Goal: Find specific page/section: Find specific page/section

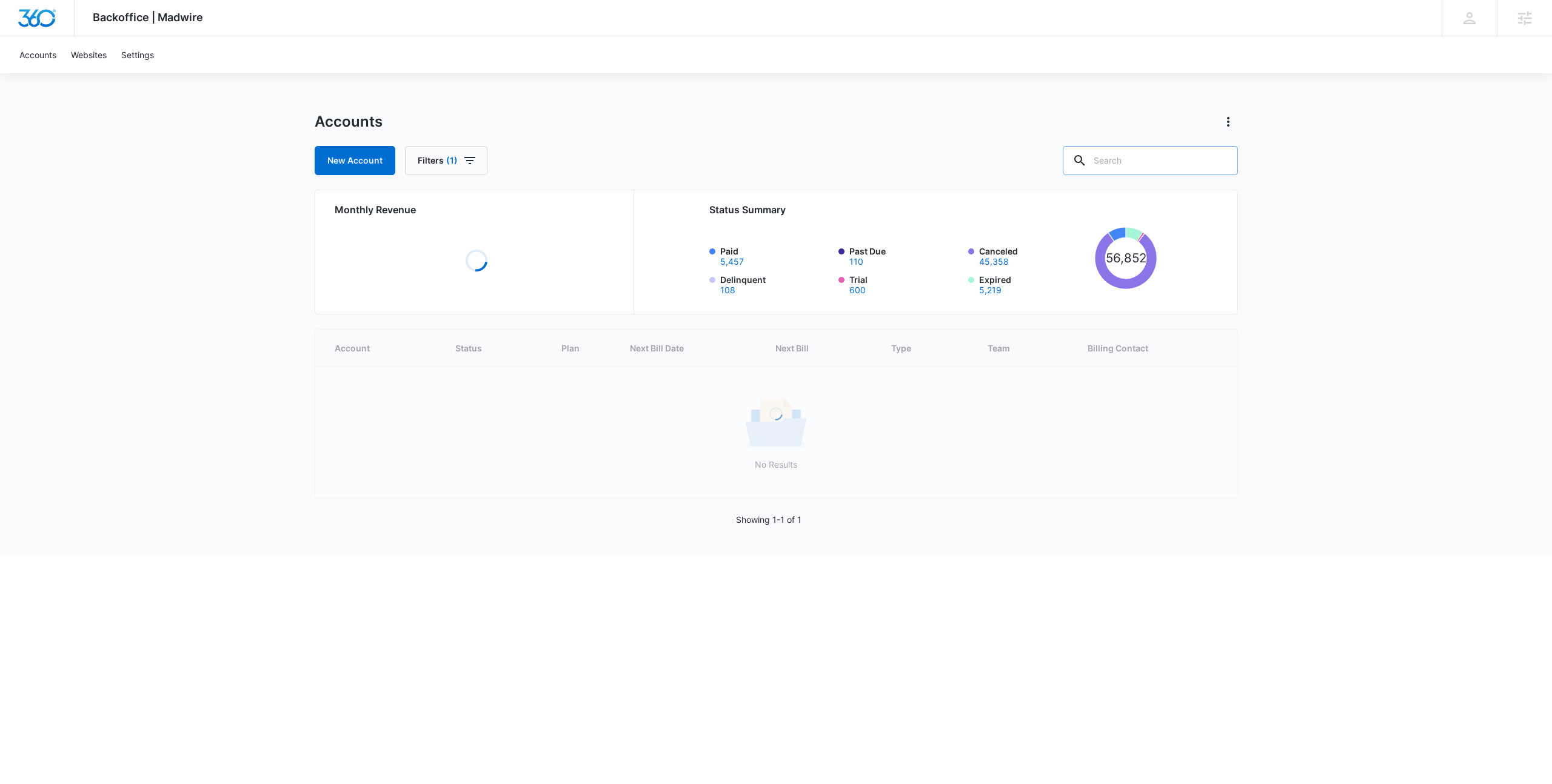
click at [1141, 157] on input "text" at bounding box center [1150, 161] width 175 height 29
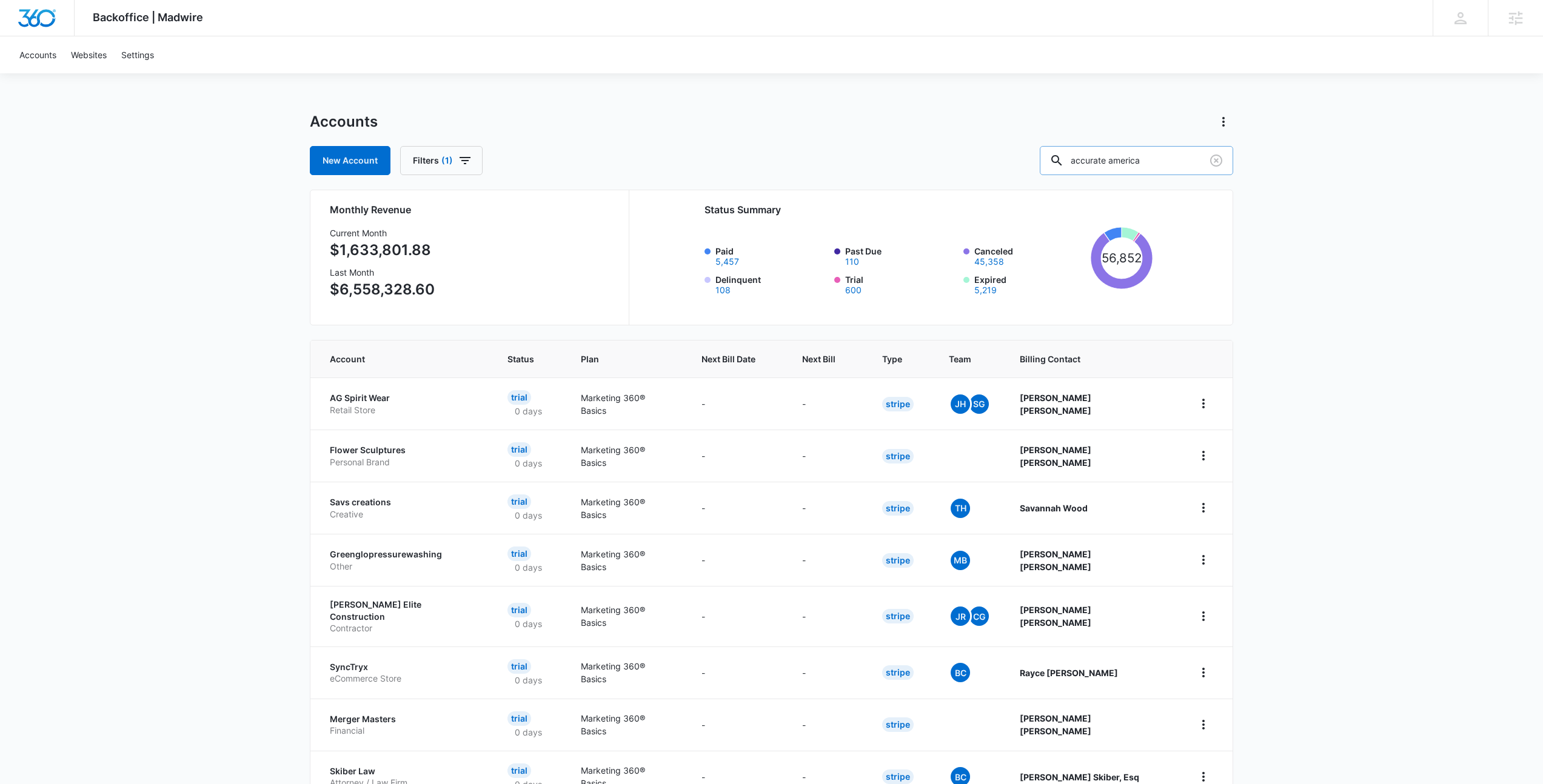
type input "accurate america"
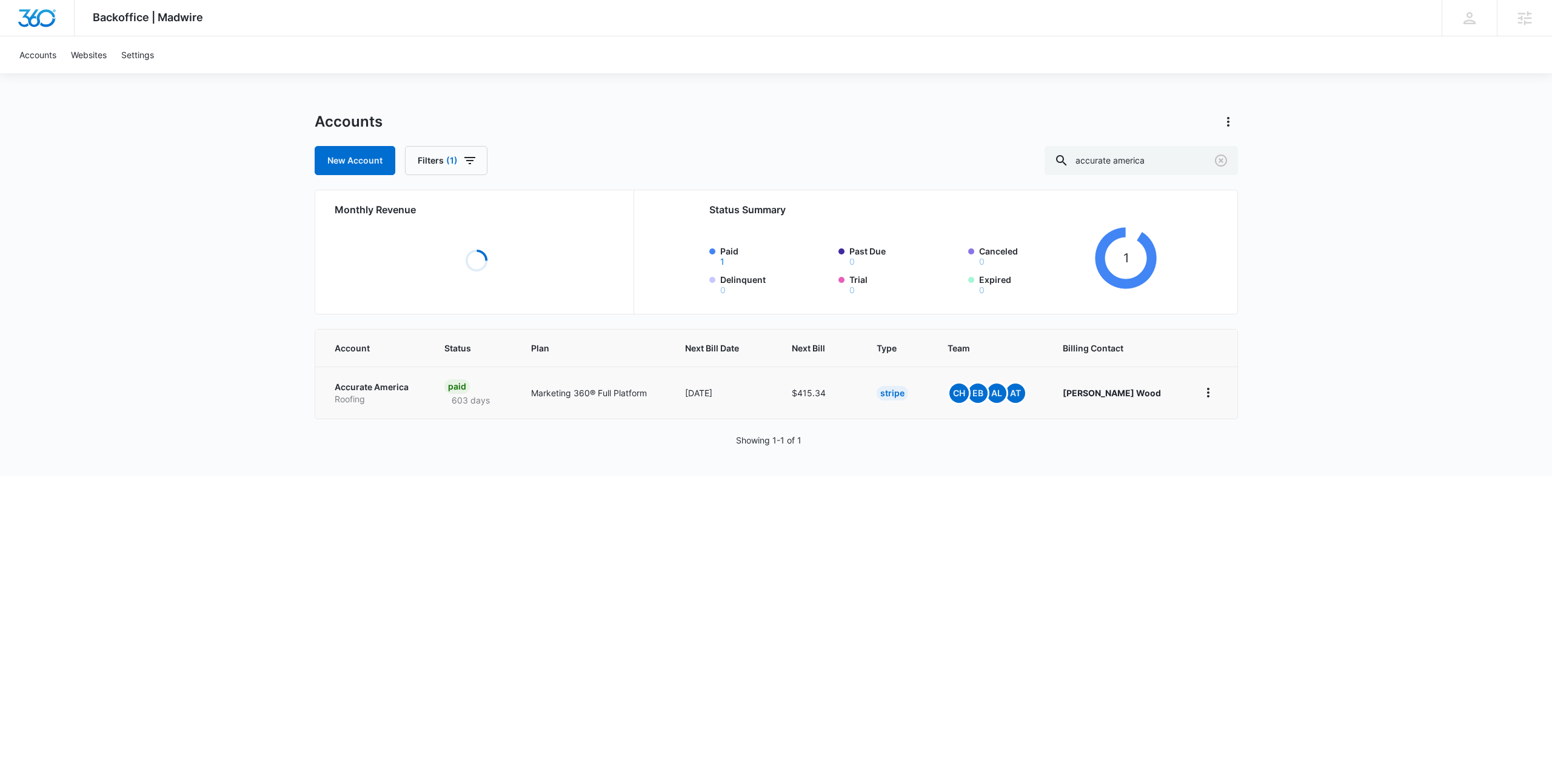
click at [371, 388] on p "Accurate America" at bounding box center [375, 387] width 81 height 12
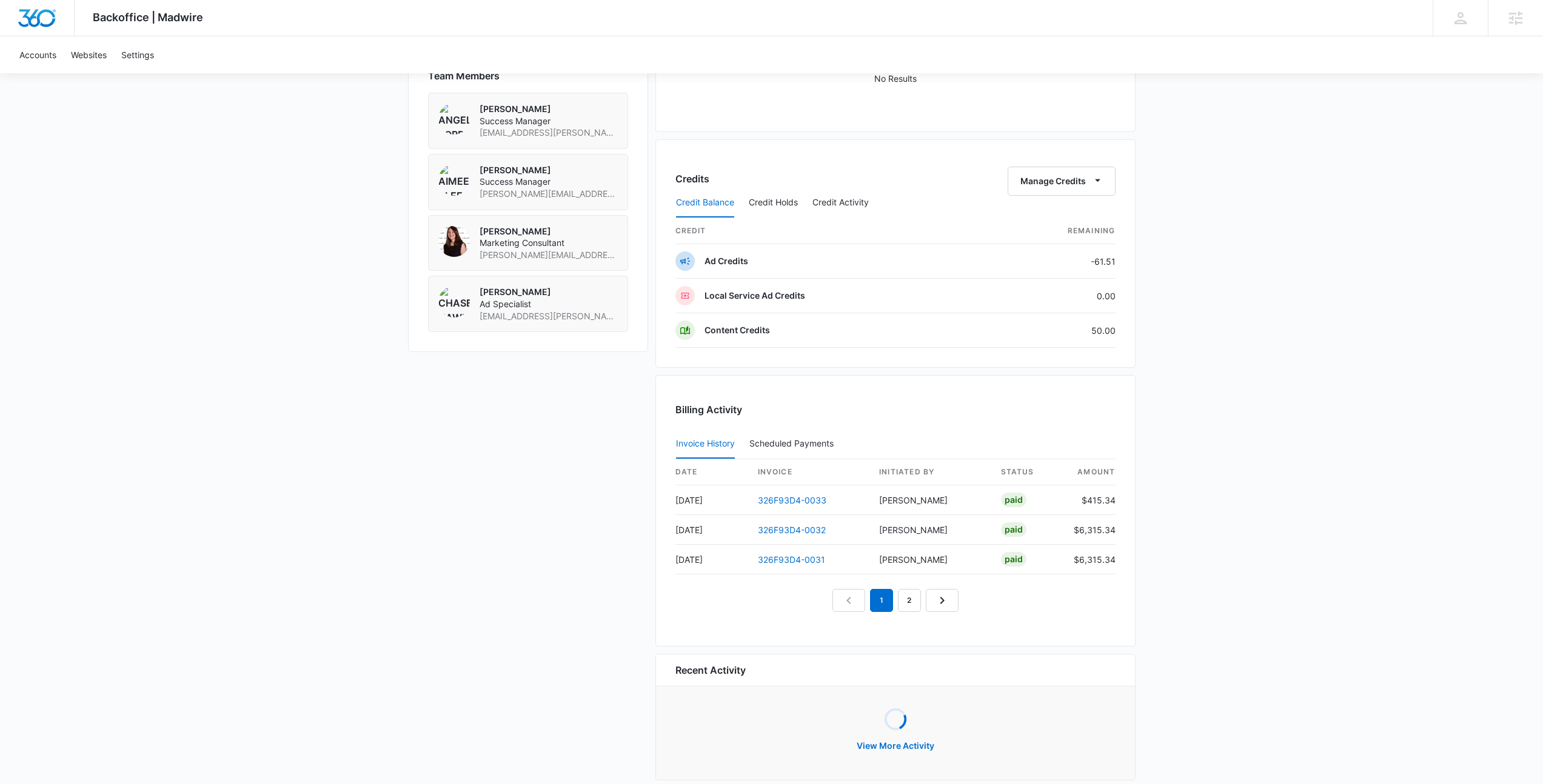
scroll to position [895, 0]
click at [909, 597] on link "2" at bounding box center [909, 600] width 23 height 23
click at [910, 600] on nav "1 2 3" at bounding box center [895, 600] width 154 height 23
click at [922, 600] on link "3" at bounding box center [923, 600] width 23 height 23
click at [932, 600] on link "4" at bounding box center [937, 600] width 23 height 23
